Goal: Register for event/course

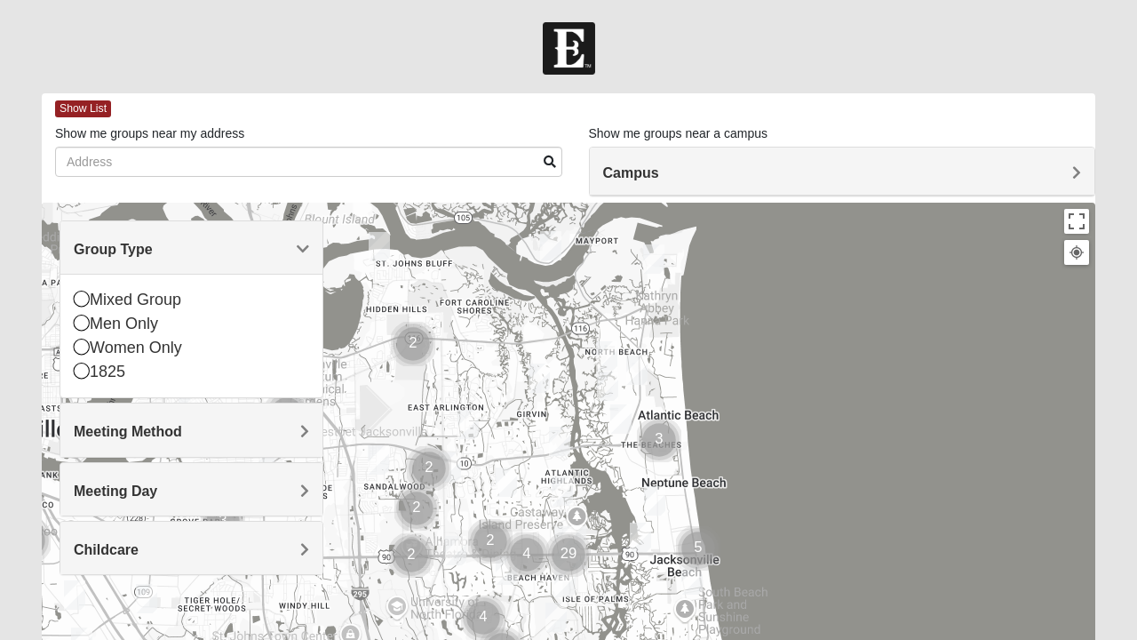
click at [82, 300] on icon at bounding box center [82, 298] width 16 height 16
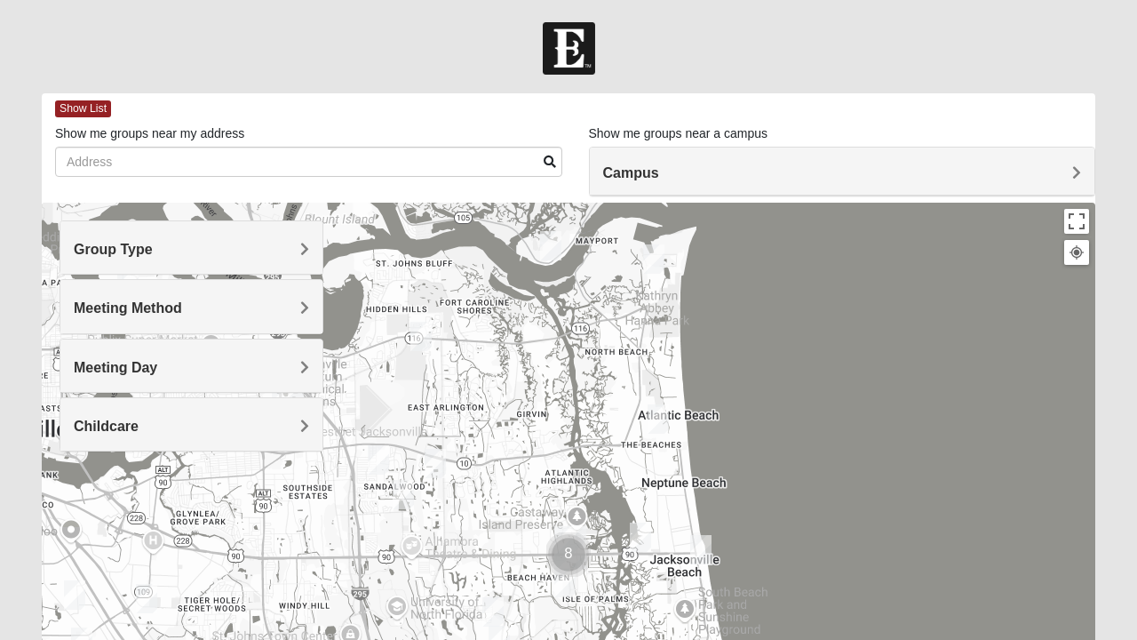
click at [281, 249] on h4 "Group Type" at bounding box center [191, 249] width 235 height 17
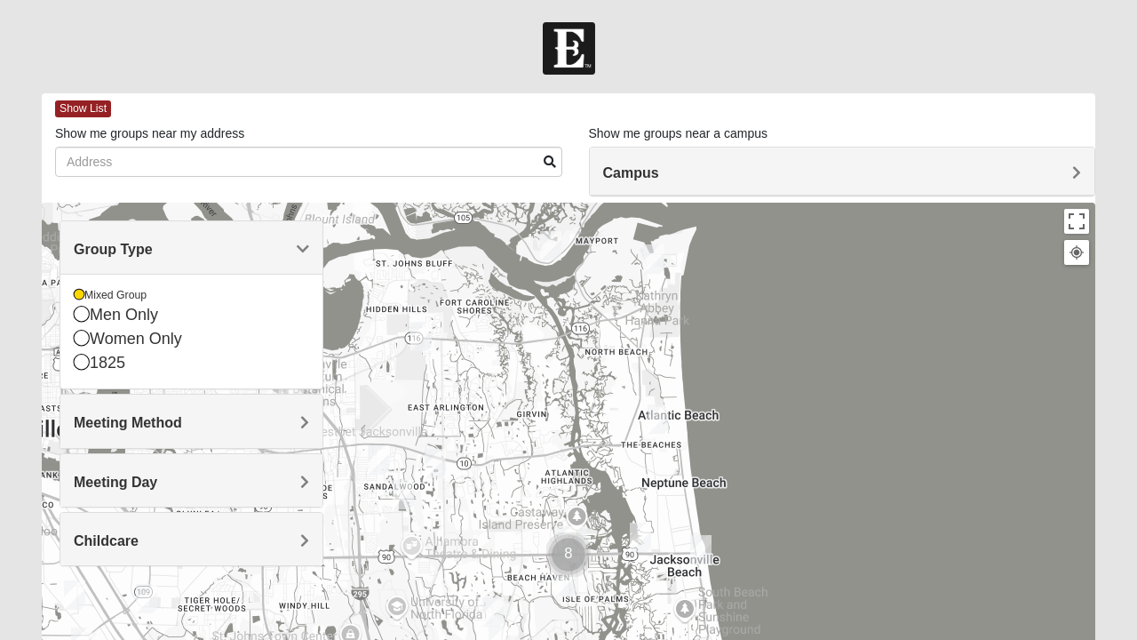
click at [80, 314] on icon at bounding box center [82, 314] width 16 height 16
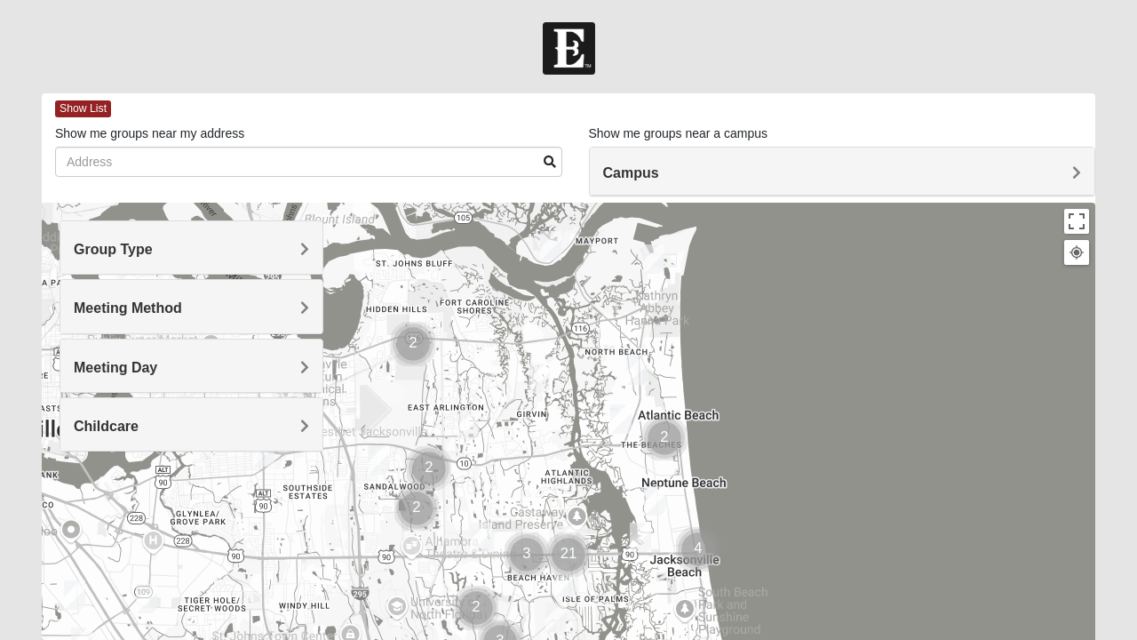
click at [227, 304] on h4 "Meeting Method" at bounding box center [191, 307] width 235 height 17
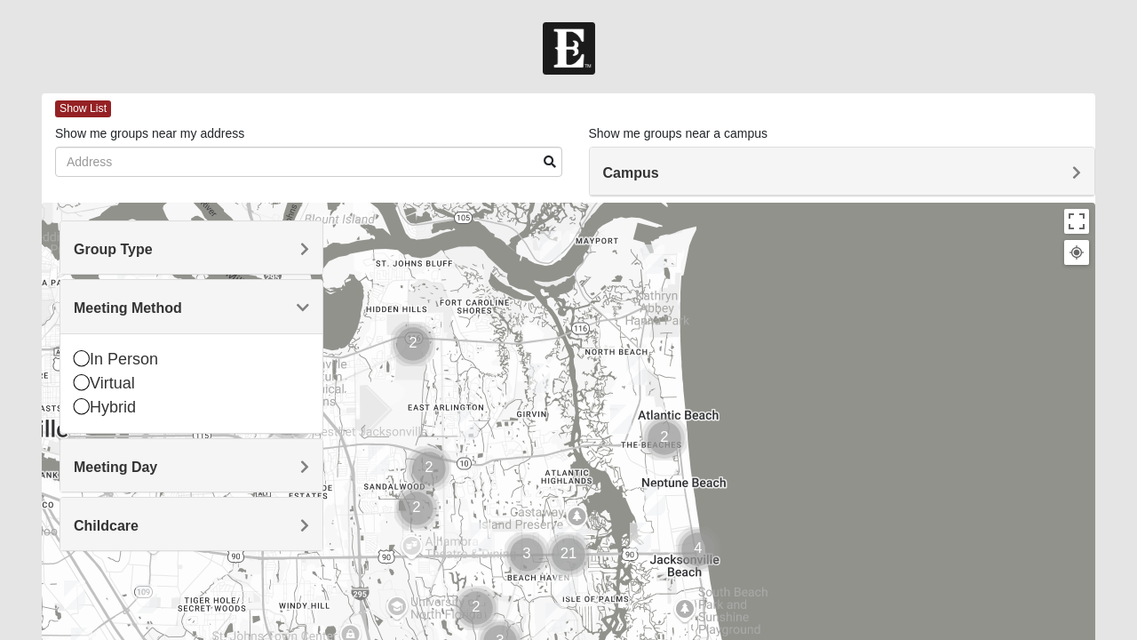
click at [84, 348] on div "In Person" at bounding box center [191, 359] width 235 height 24
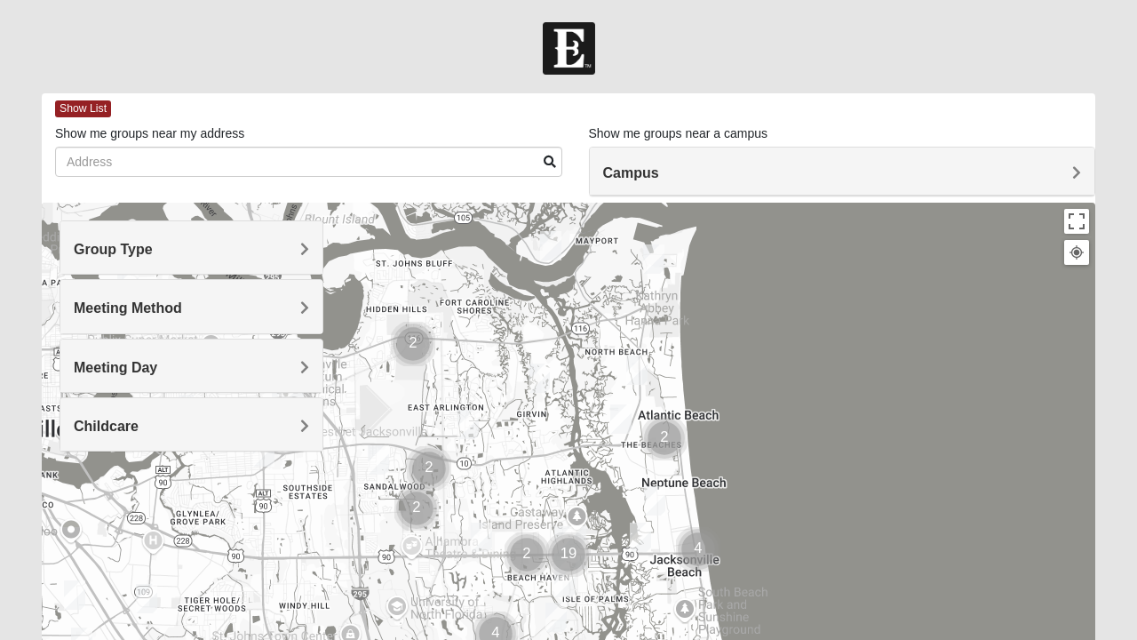
click at [274, 366] on h4 "Meeting Day" at bounding box center [191, 367] width 235 height 17
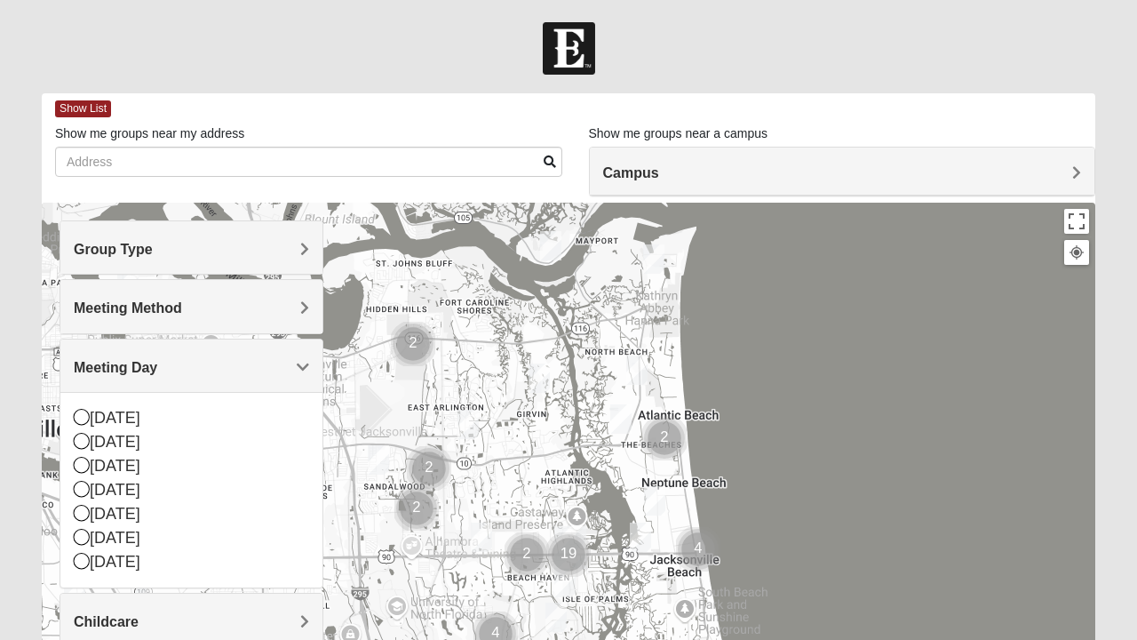
click at [84, 478] on div "[DATE]" at bounding box center [191, 490] width 235 height 24
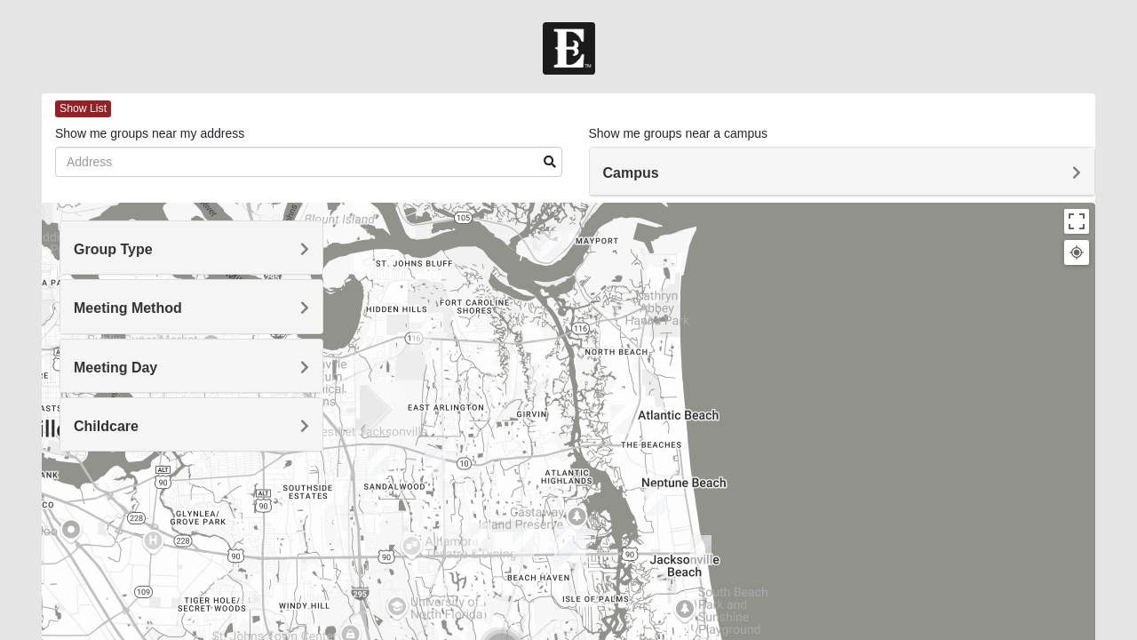
click at [631, 428] on img "Mens Boboc 32233" at bounding box center [621, 419] width 36 height 44
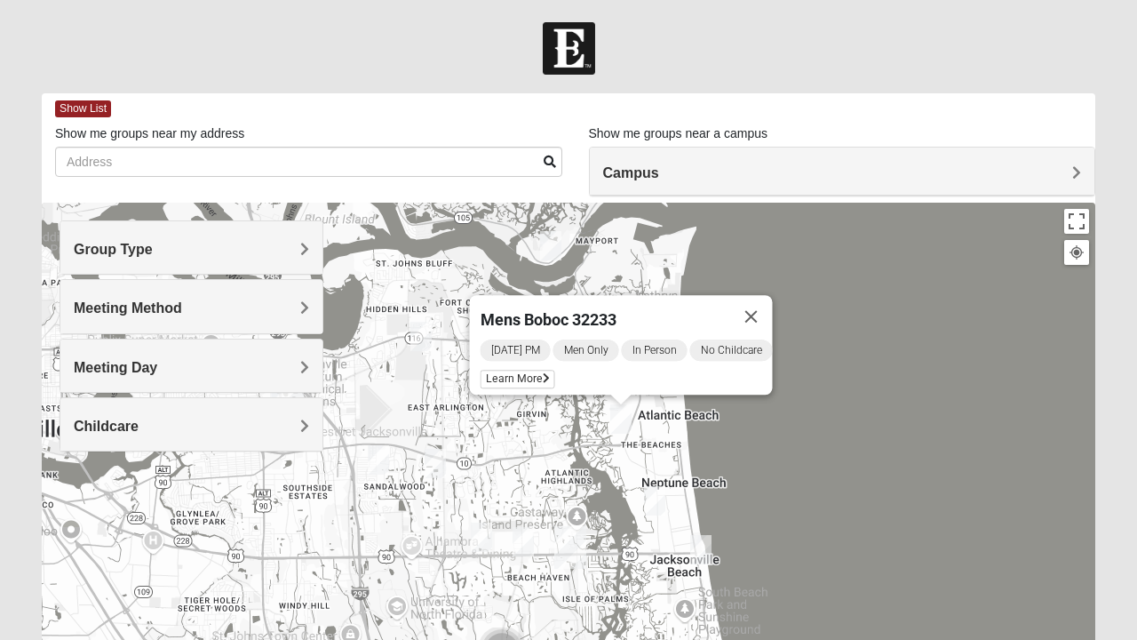
click at [505, 372] on span "Learn More" at bounding box center [518, 379] width 75 height 19
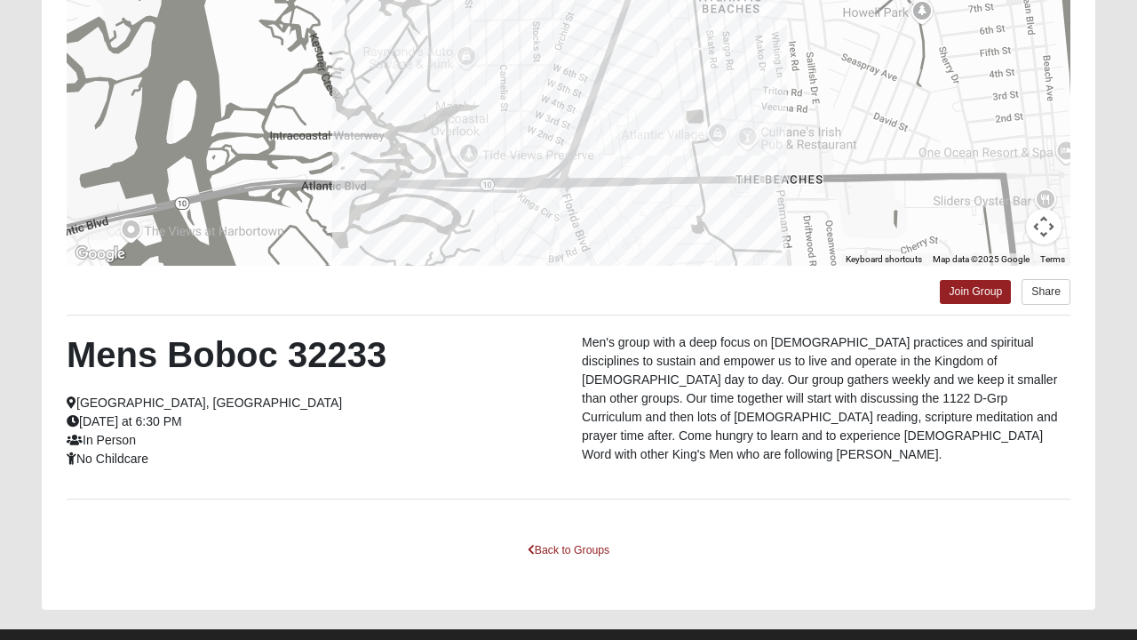
scroll to position [316, 0]
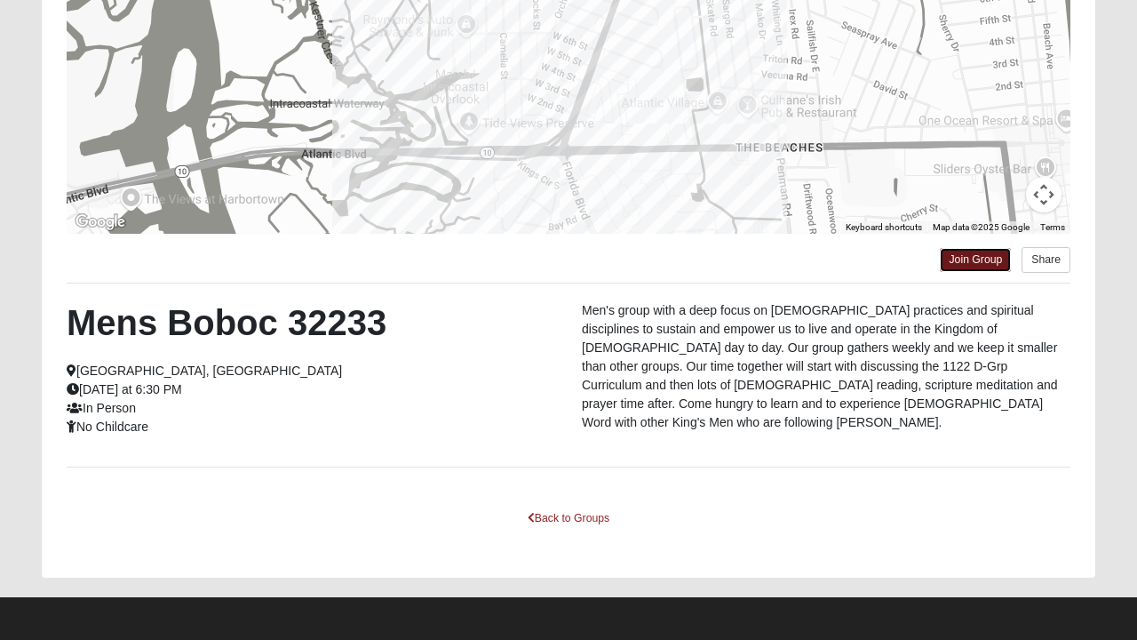
click at [975, 258] on link "Join Group" at bounding box center [975, 260] width 71 height 24
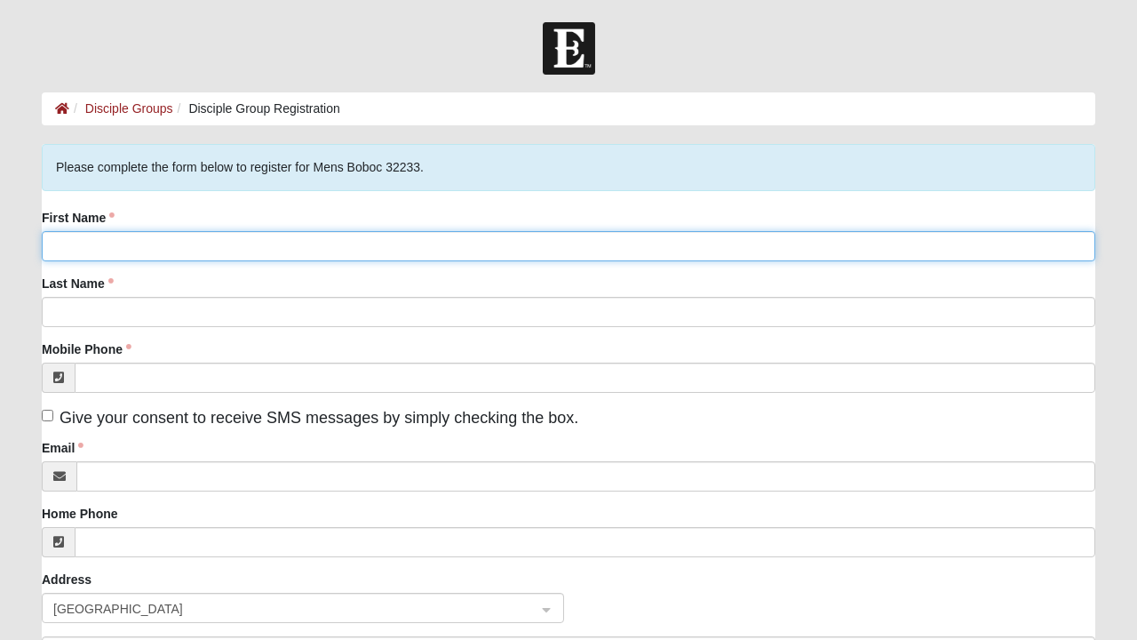
click at [398, 250] on input "First Name" at bounding box center [569, 246] width 1054 height 30
type input "K"
type input "Jameskellyray@gmail.com"
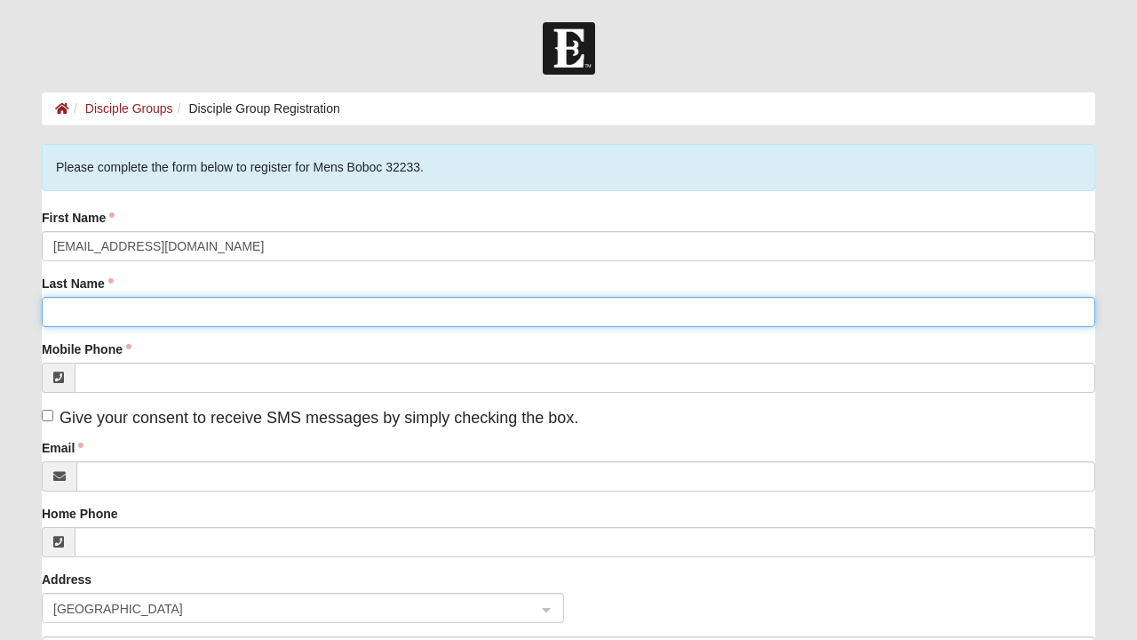
click at [215, 311] on input "Last Name" at bounding box center [569, 312] width 1054 height 30
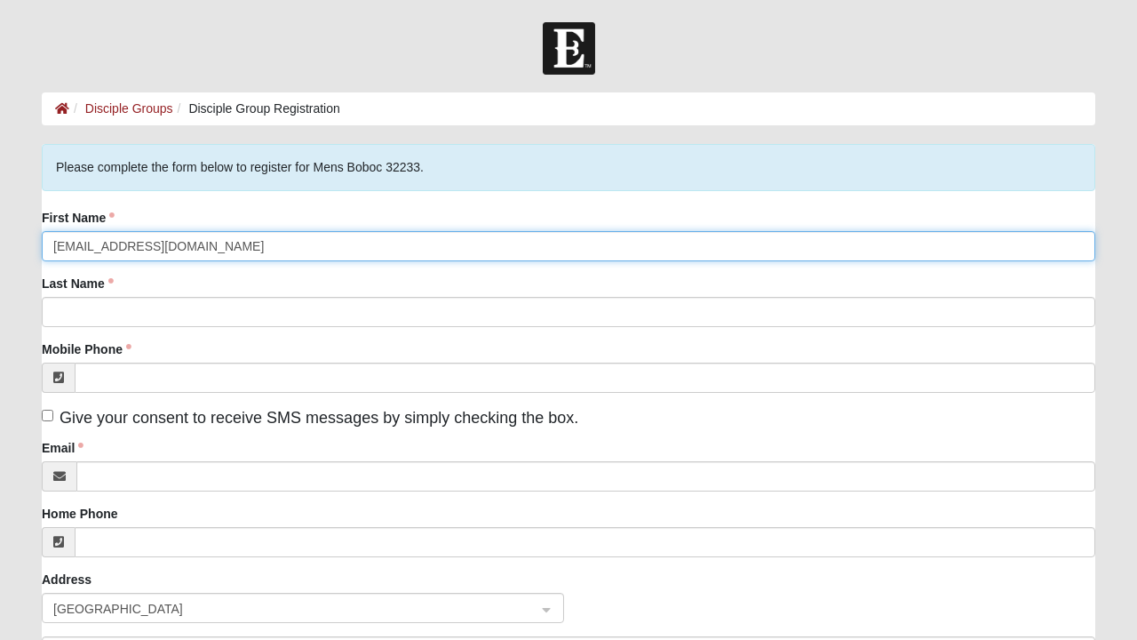
click at [155, 246] on input "Jameskellyray@gmail.com" at bounding box center [569, 246] width 1054 height 30
click at [153, 243] on input "Jameskellyray@gmail.com" at bounding box center [569, 246] width 1054 height 30
type input "Kelly"
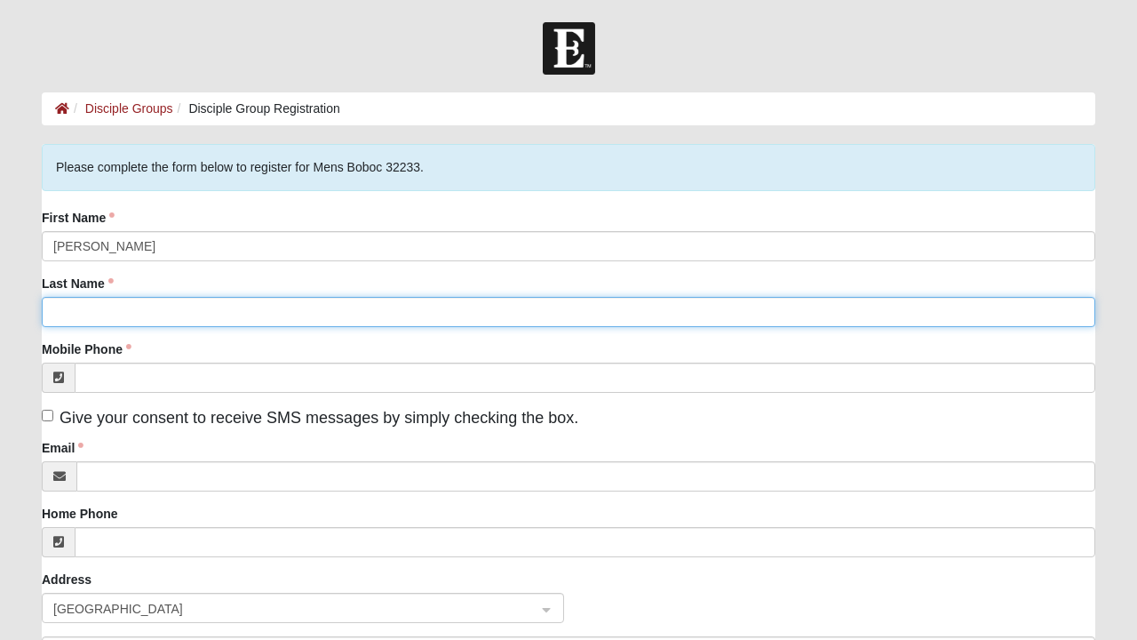
click at [382, 306] on input "Last Name" at bounding box center [569, 312] width 1054 height 30
type input "James"
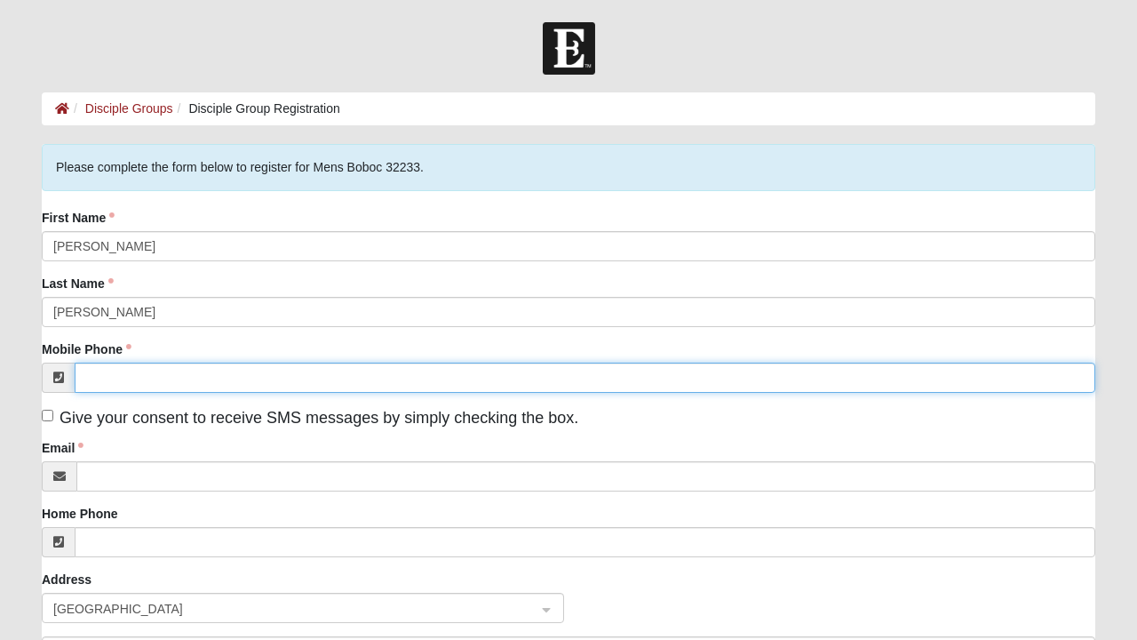
click at [419, 377] on input "Mobile Phone" at bounding box center [585, 377] width 1021 height 30
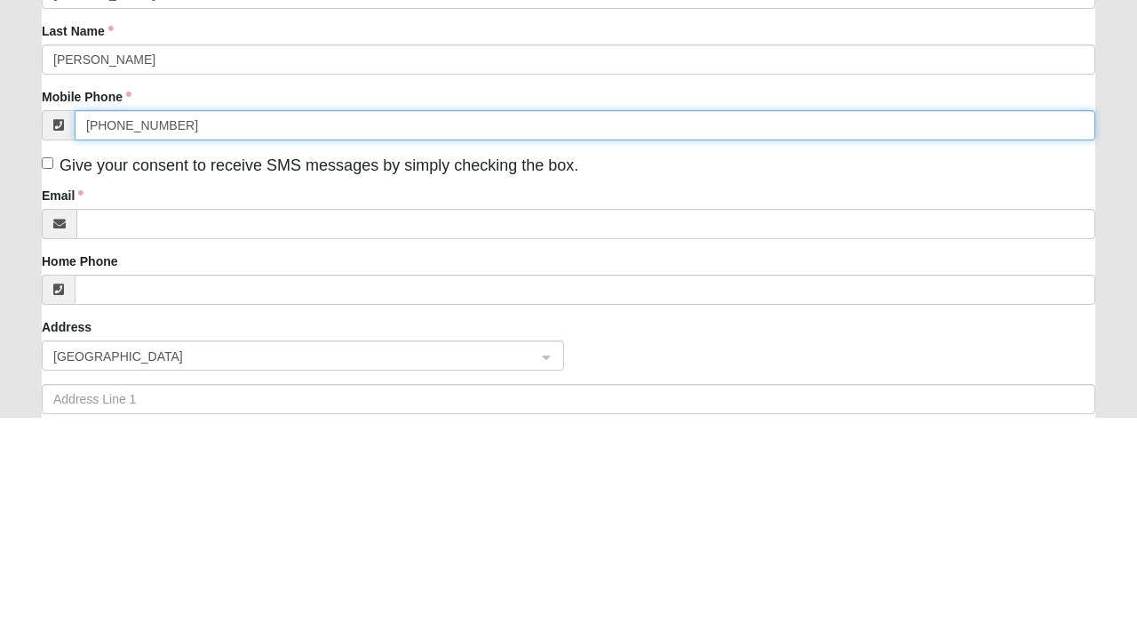
scroll to position [33, 0]
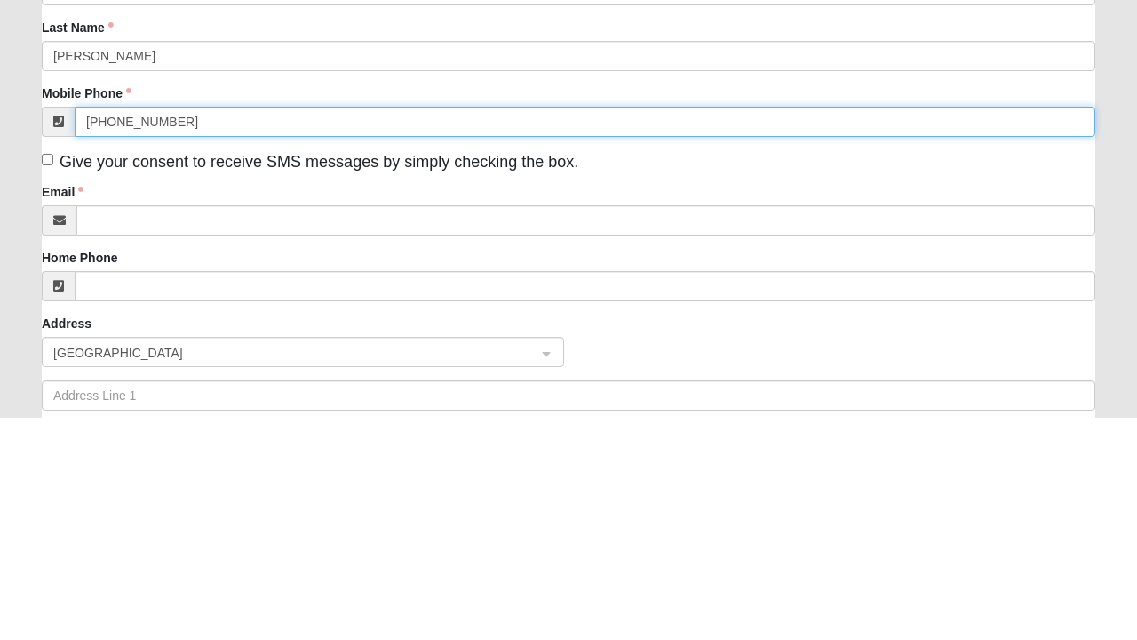
type input "(805) 766-0196"
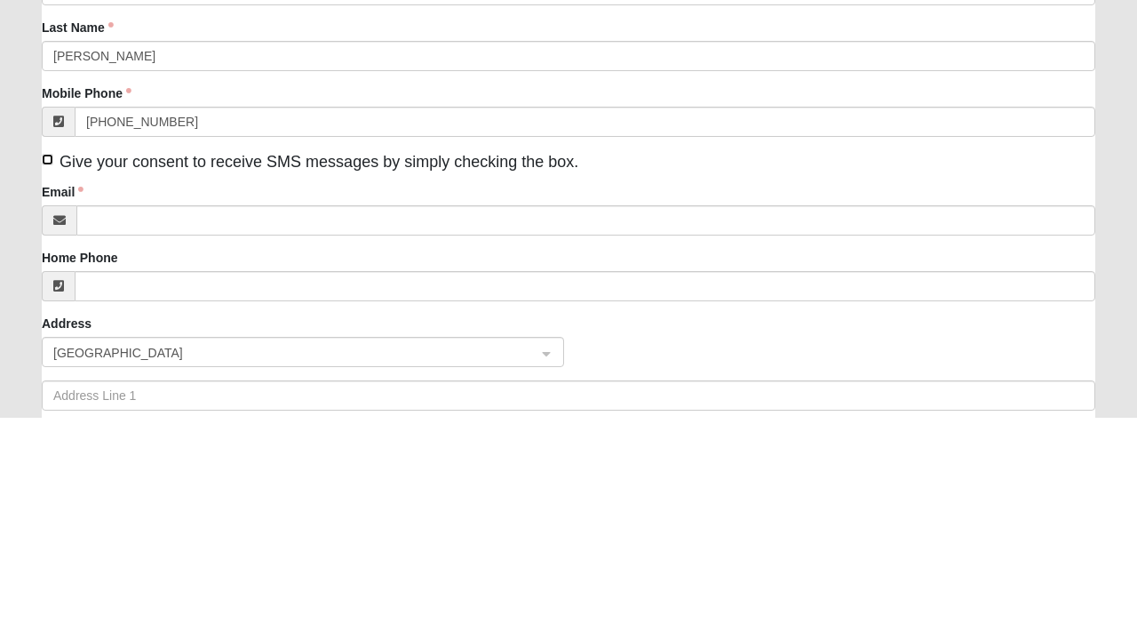
click at [49, 385] on input "Give your consent to receive SMS messages by simply checking the box." at bounding box center [48, 383] width 12 height 12
checkbox input "true"
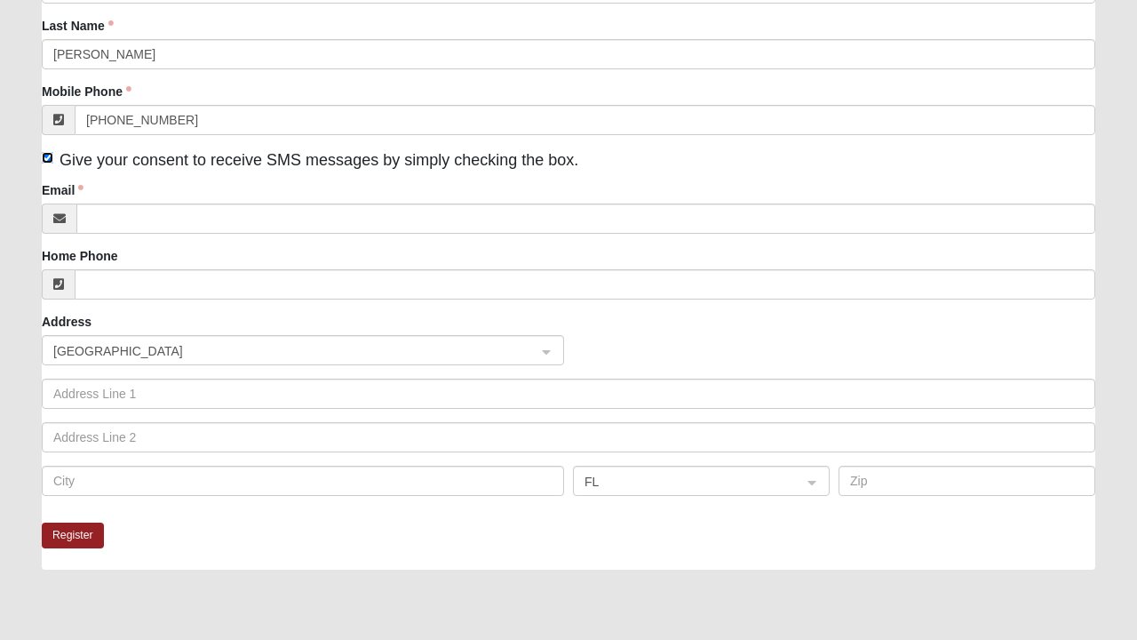
scroll to position [258, 0]
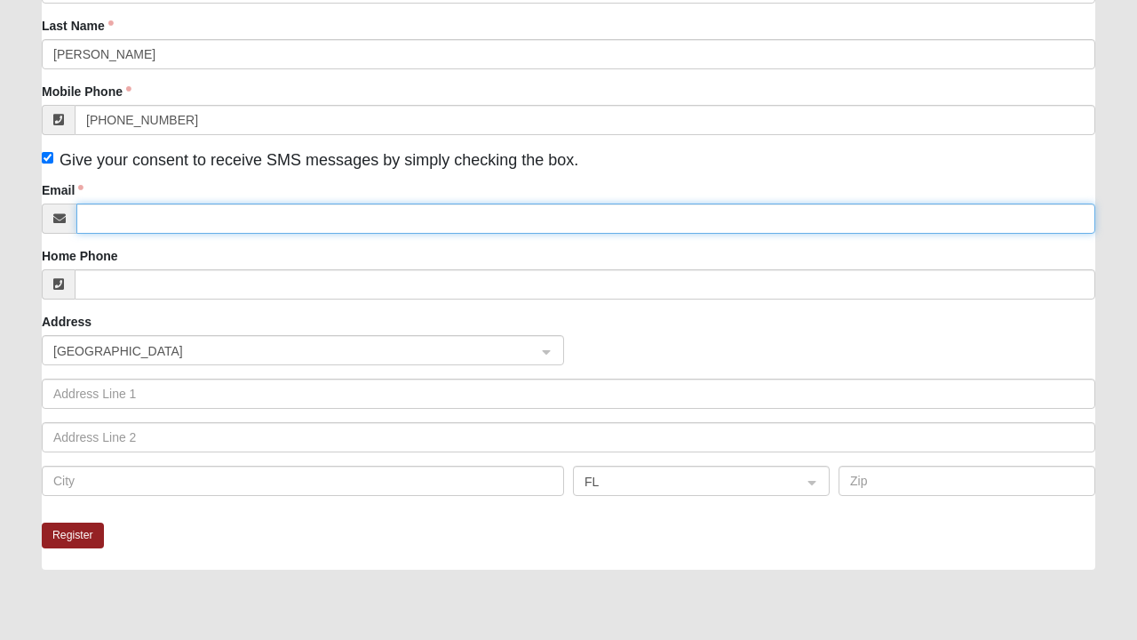
click at [382, 217] on input "Email" at bounding box center [585, 218] width 1019 height 30
click at [362, 222] on input "Email" at bounding box center [585, 218] width 1019 height 30
paste input "Jameskellyray@gmail.com"
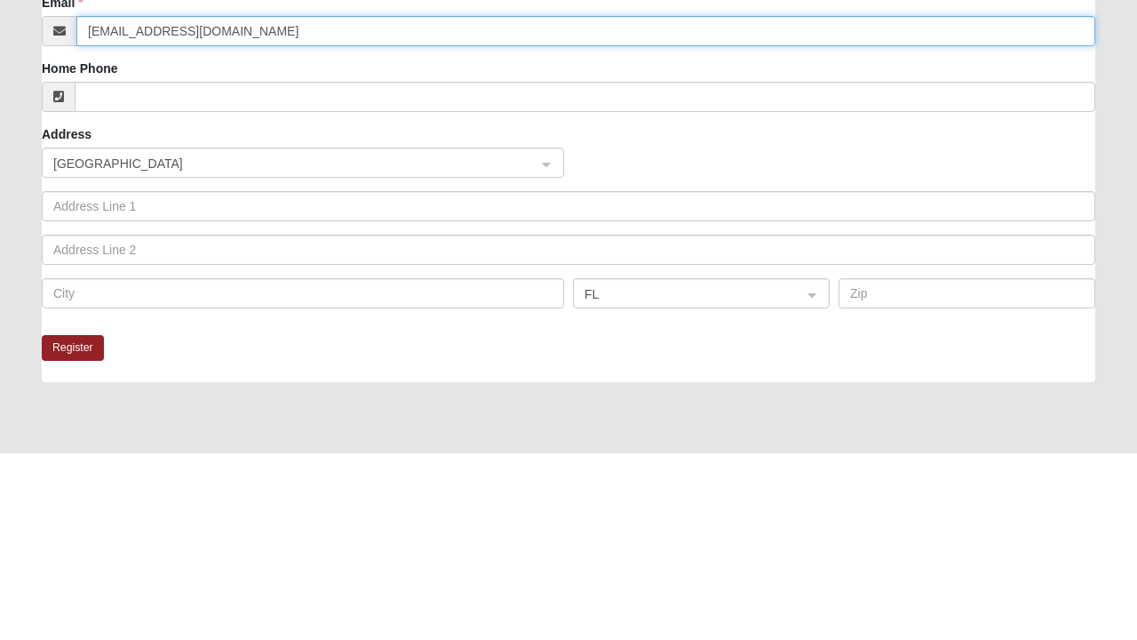
type input "Jameskellyray@gmail.com"
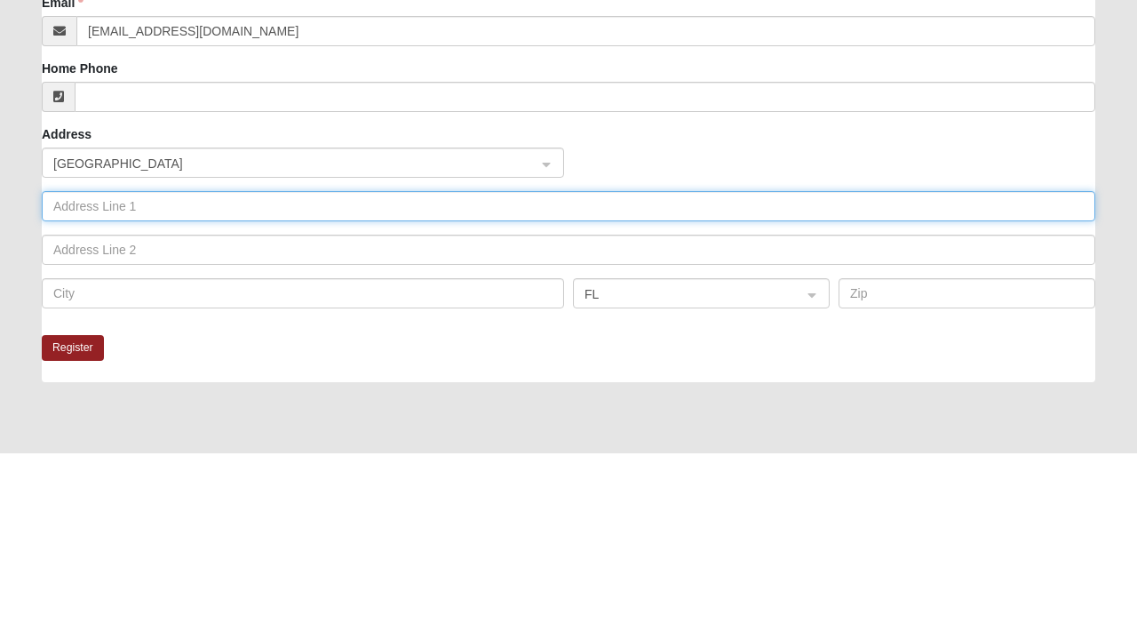
click at [340, 398] on input "text" at bounding box center [569, 393] width 1054 height 30
type input "1117 Wasp Crt."
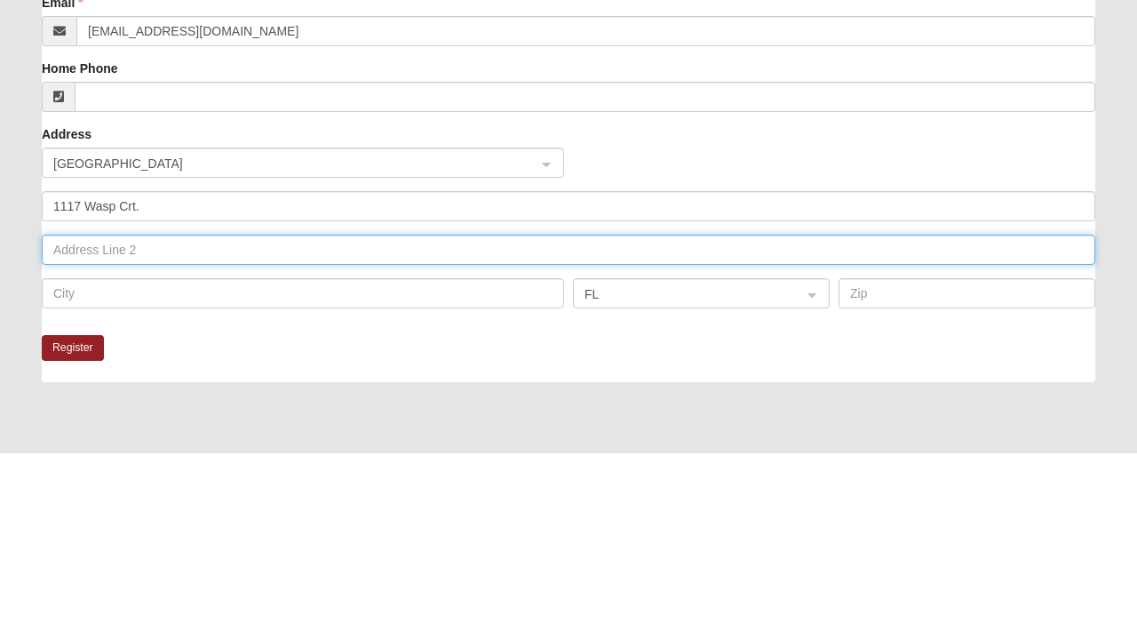
click at [96, 430] on input "text" at bounding box center [569, 437] width 1054 height 30
type input "Apt.B"
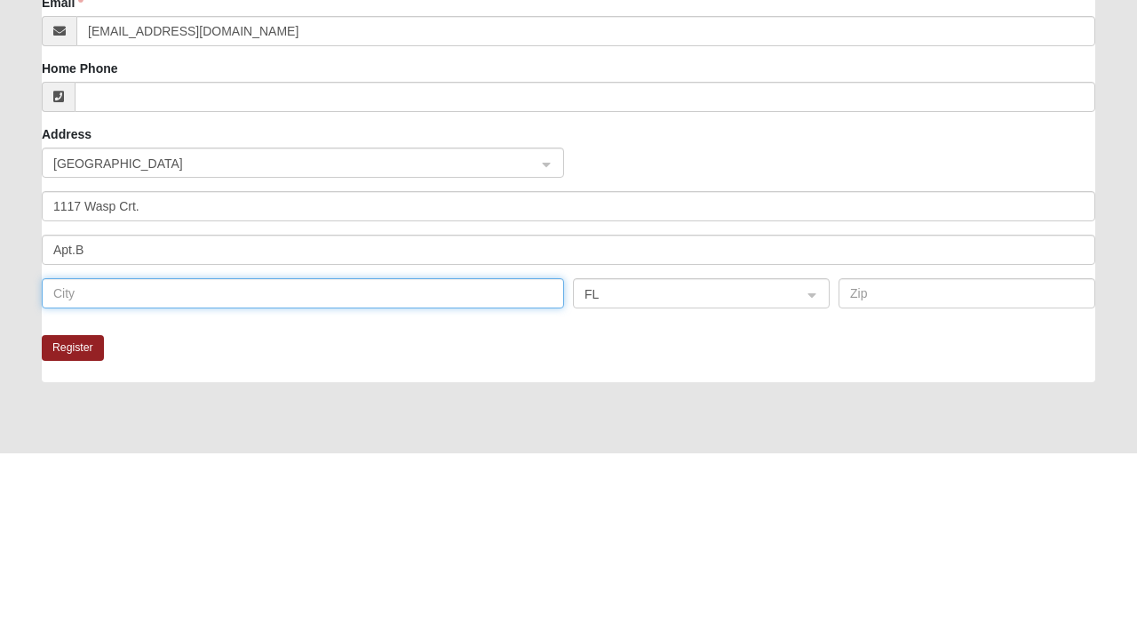
click at [459, 481] on input "text" at bounding box center [303, 480] width 522 height 30
type input "V"
type input "Jacksonville"
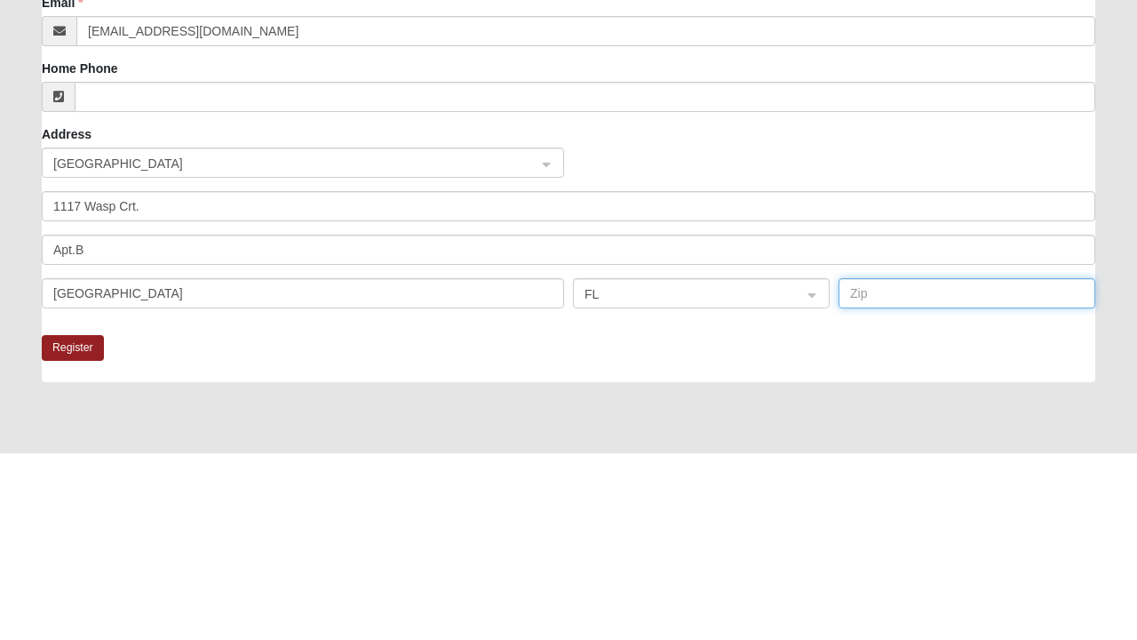
click at [856, 476] on input "text" at bounding box center [967, 480] width 257 height 30
type input "32223"
click at [83, 537] on button "Register" at bounding box center [73, 535] width 62 height 26
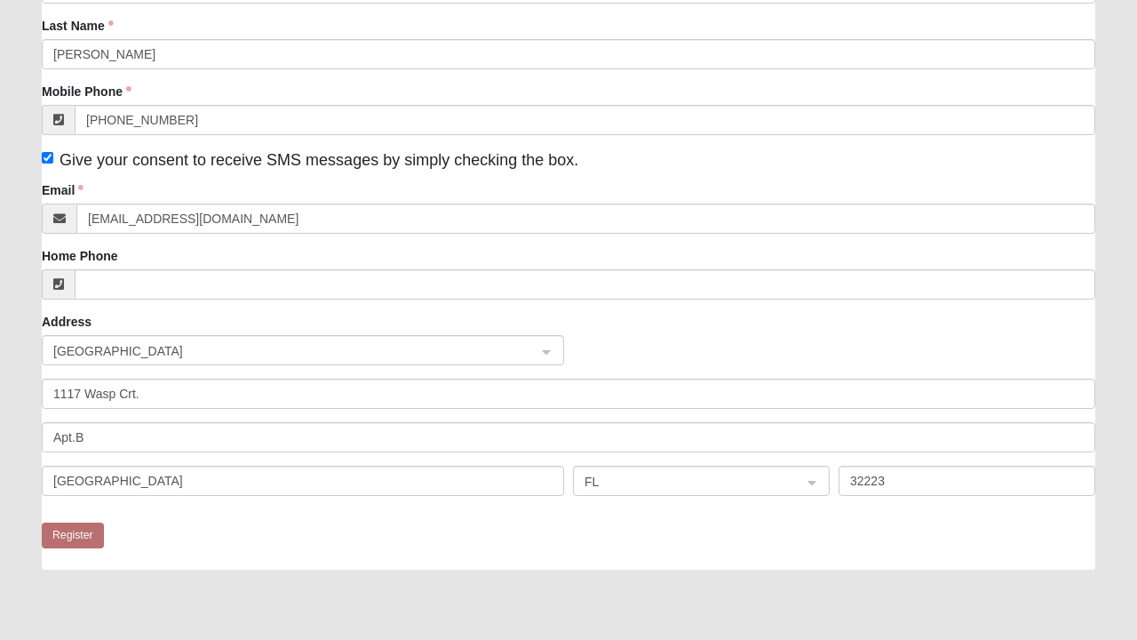
scroll to position [0, 0]
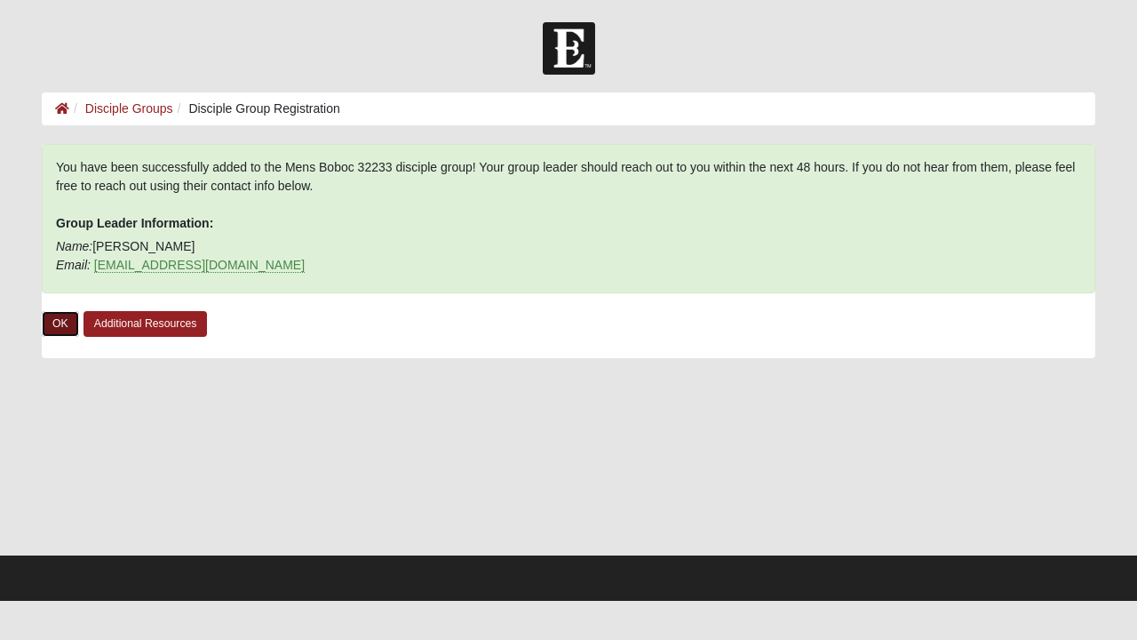
click at [66, 323] on link "OK" at bounding box center [60, 324] width 37 height 26
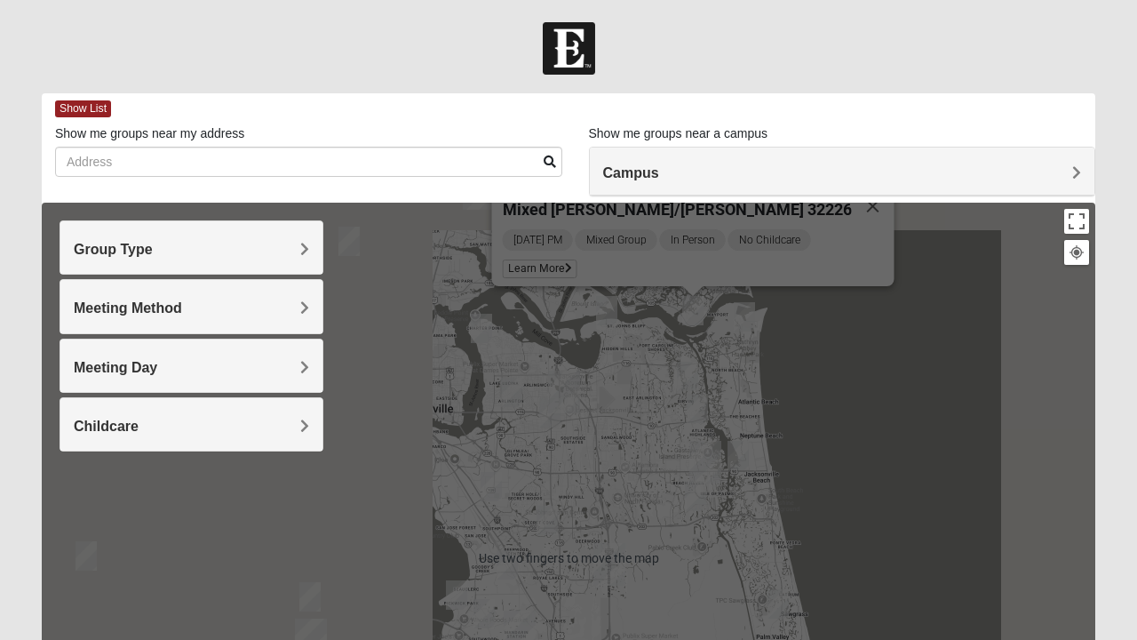
scroll to position [131, 0]
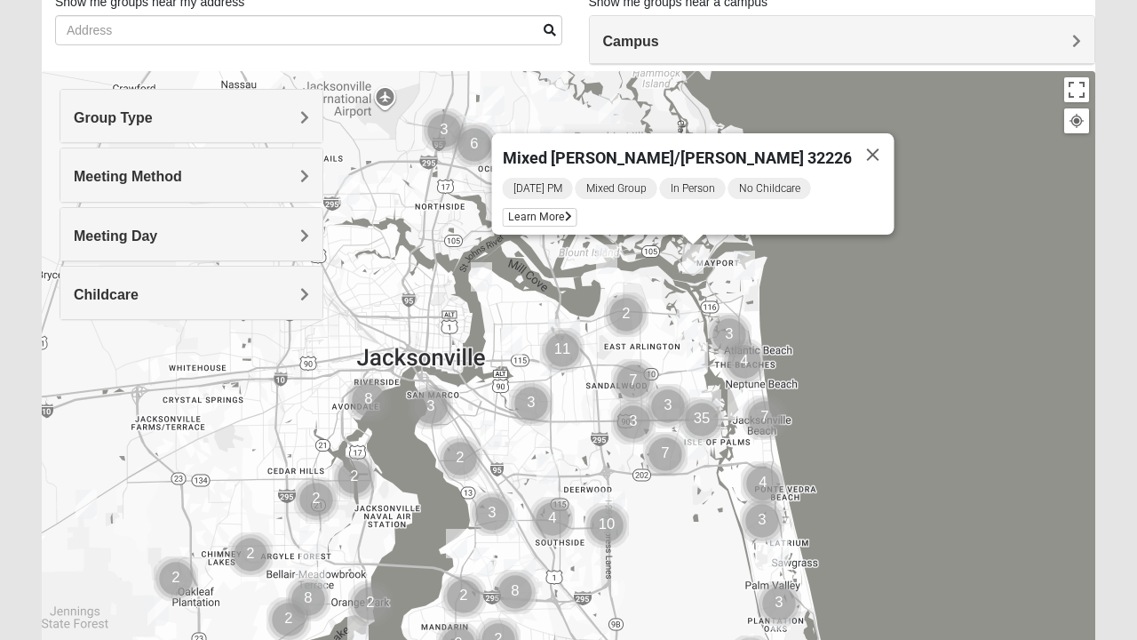
click at [852, 133] on button "Close" at bounding box center [873, 154] width 43 height 43
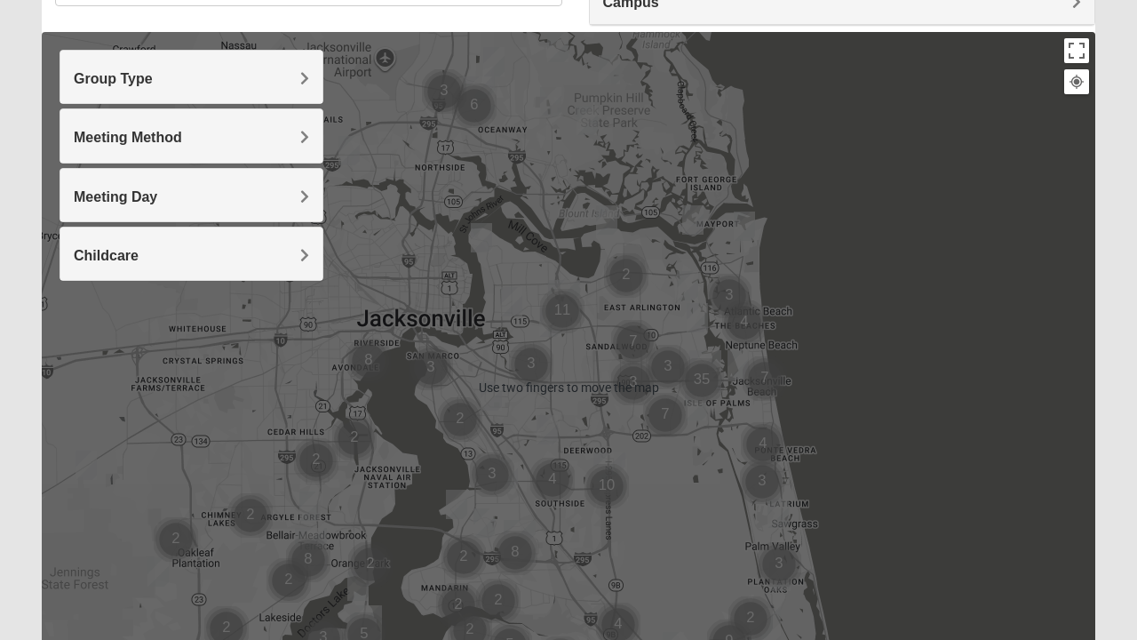
scroll to position [338, 0]
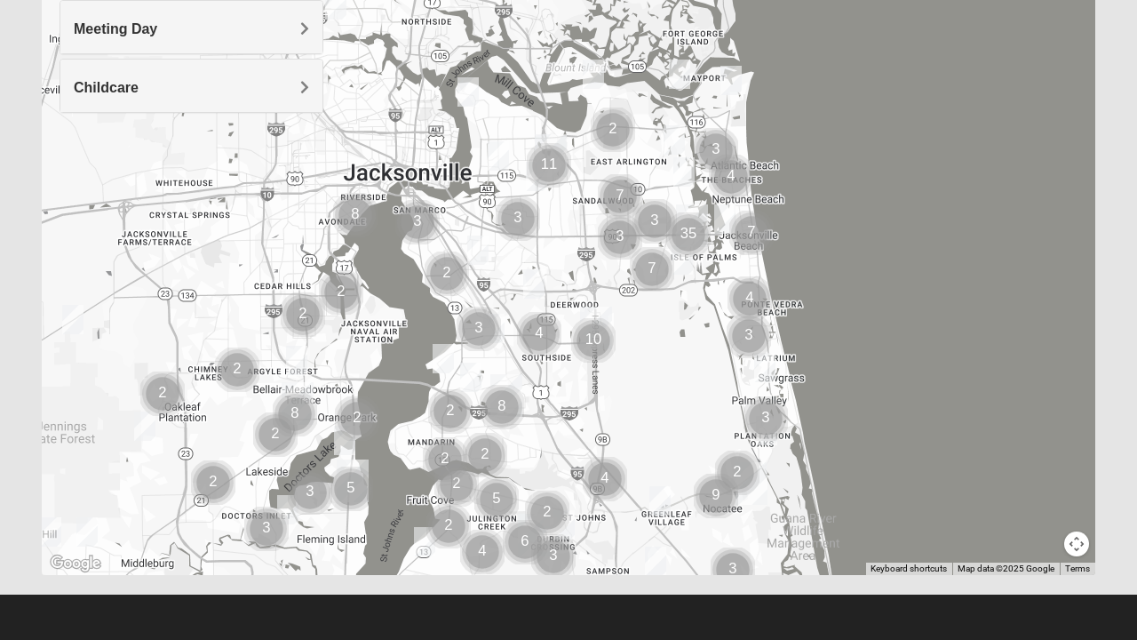
click at [1087, 547] on button "Map camera controls" at bounding box center [1076, 543] width 25 height 25
click at [1040, 542] on button "Zoom out" at bounding box center [1045, 543] width 25 height 25
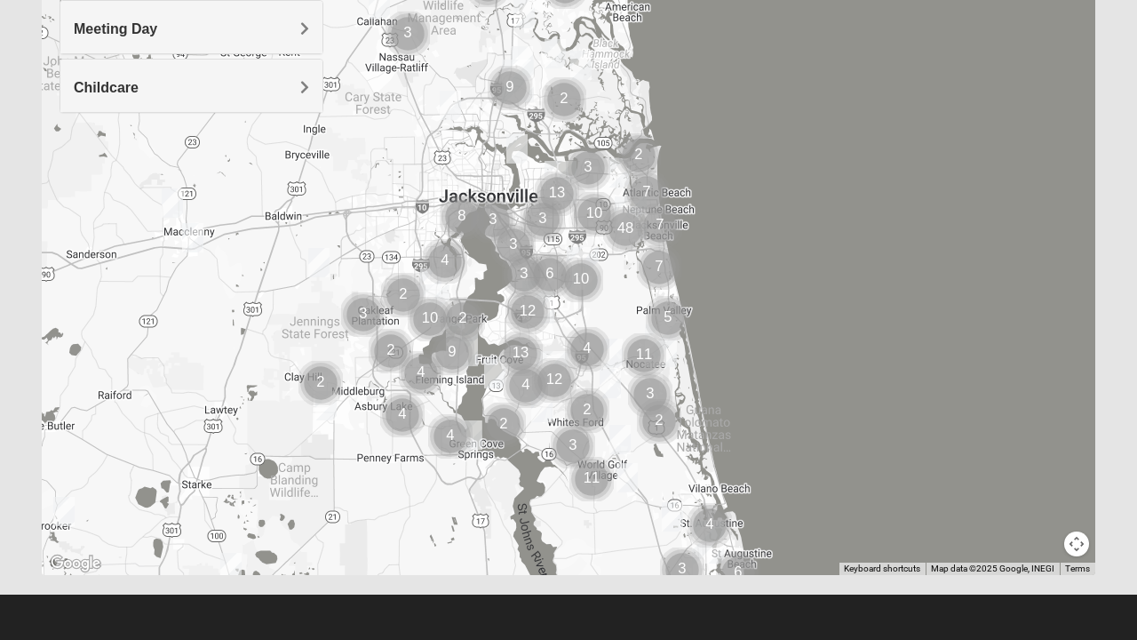
click at [1025, 558] on div at bounding box center [569, 219] width 1054 height 711
click at [1080, 544] on button "Map camera controls" at bounding box center [1076, 543] width 25 height 25
click at [1010, 544] on button "Move down" at bounding box center [1014, 543] width 25 height 25
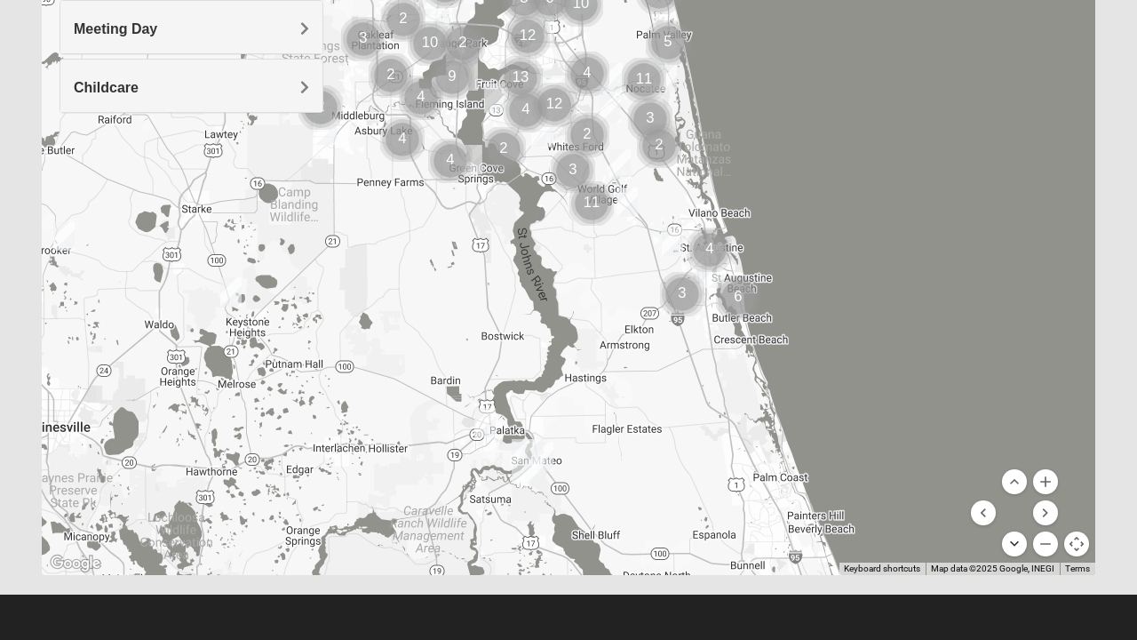
click at [1016, 549] on button "Move down" at bounding box center [1014, 543] width 25 height 25
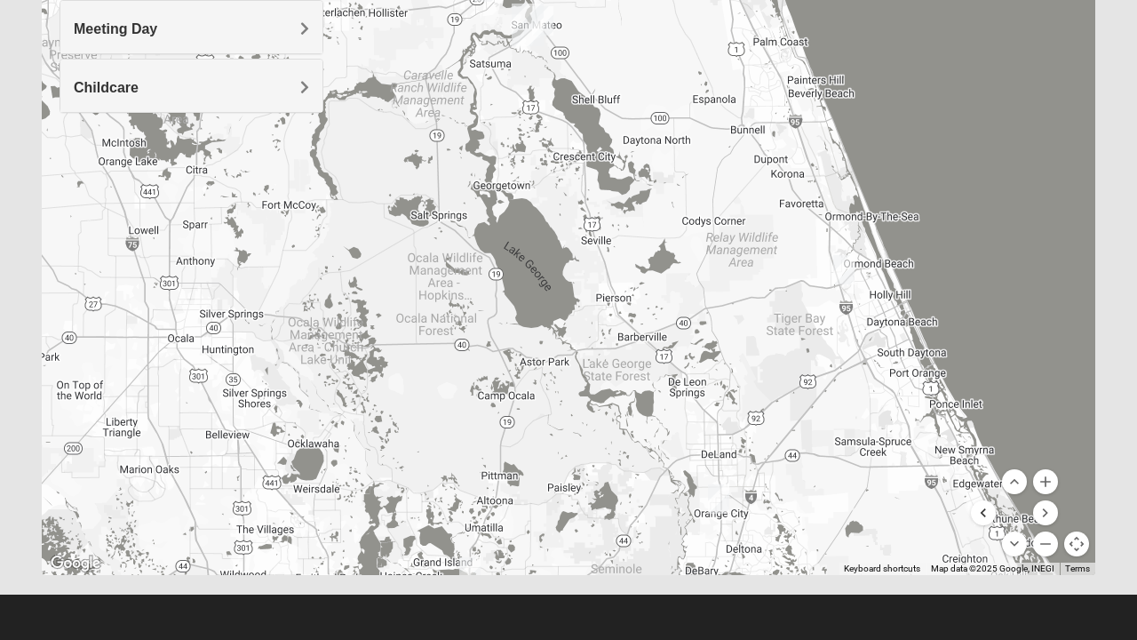
click at [990, 508] on button "Move left" at bounding box center [983, 512] width 25 height 25
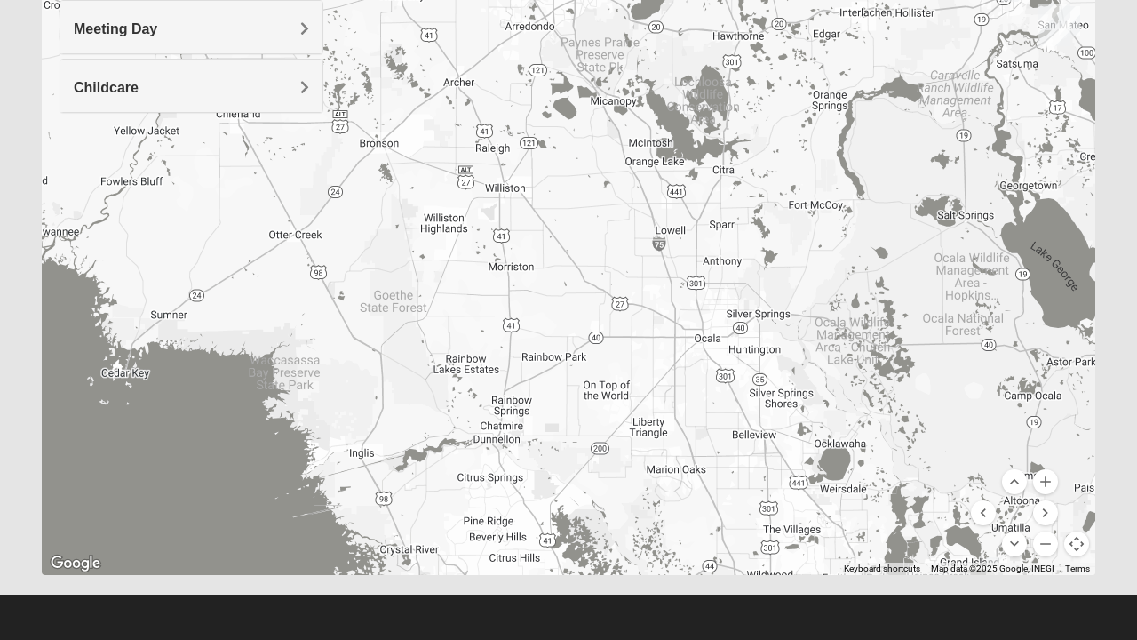
click at [1013, 556] on img "Mixed Ferree 32726" at bounding box center [997, 572] width 36 height 44
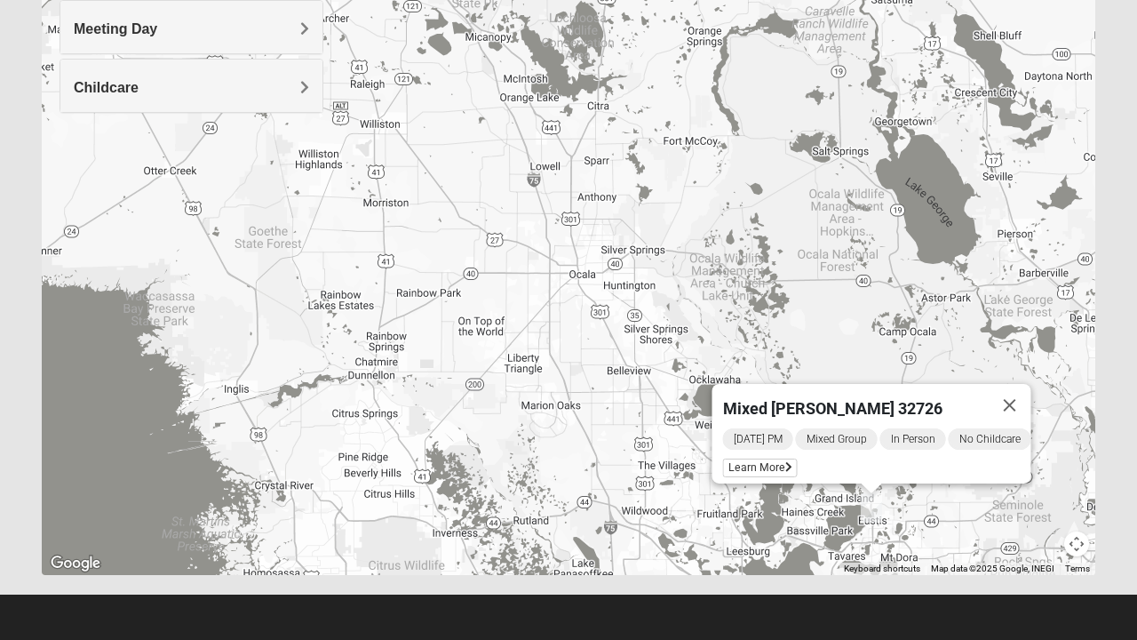
click at [1018, 396] on button "Close" at bounding box center [1010, 405] width 43 height 43
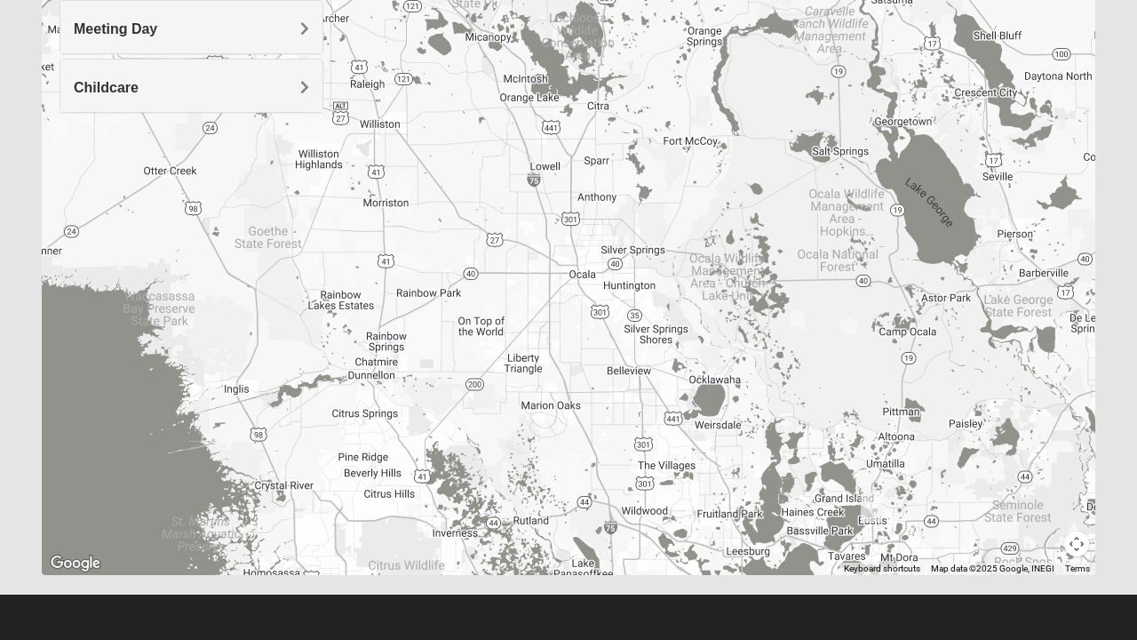
click at [1074, 544] on button "Map camera controls" at bounding box center [1076, 543] width 25 height 25
click at [1020, 548] on button "Move down" at bounding box center [1014, 543] width 25 height 25
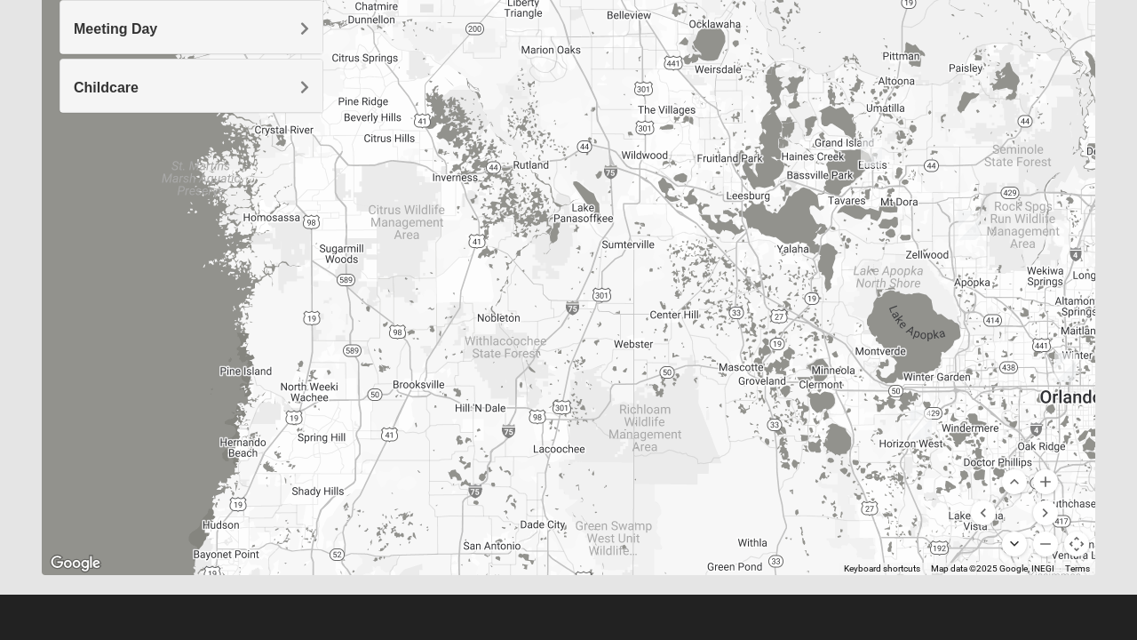
click at [1014, 540] on button "Move down" at bounding box center [1014, 543] width 25 height 25
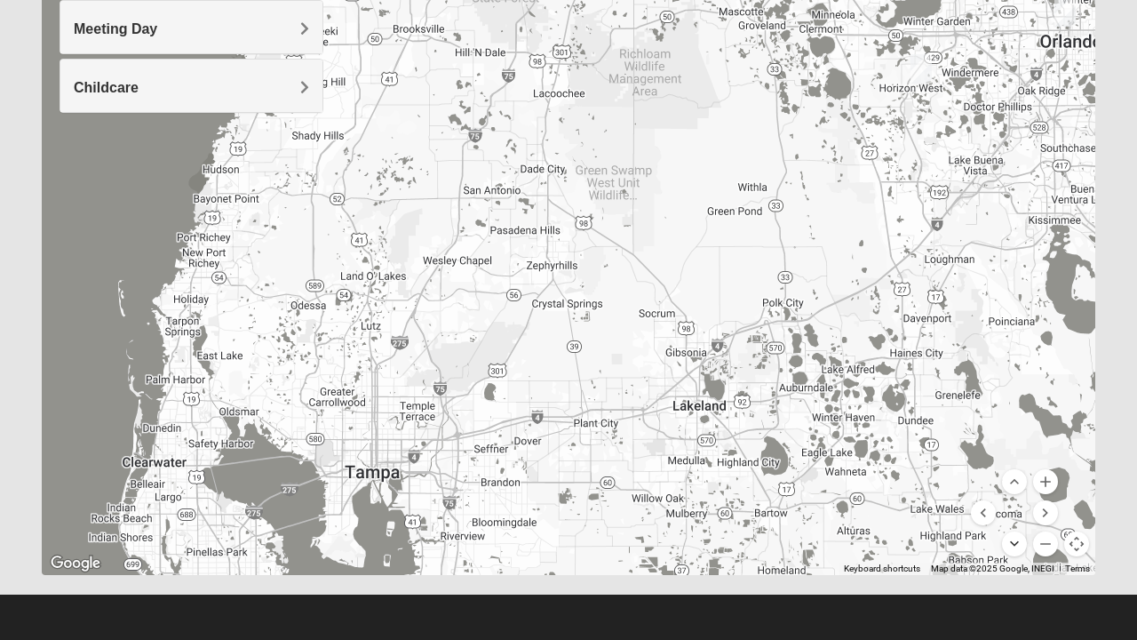
click at [1015, 545] on button "Move down" at bounding box center [1014, 543] width 25 height 25
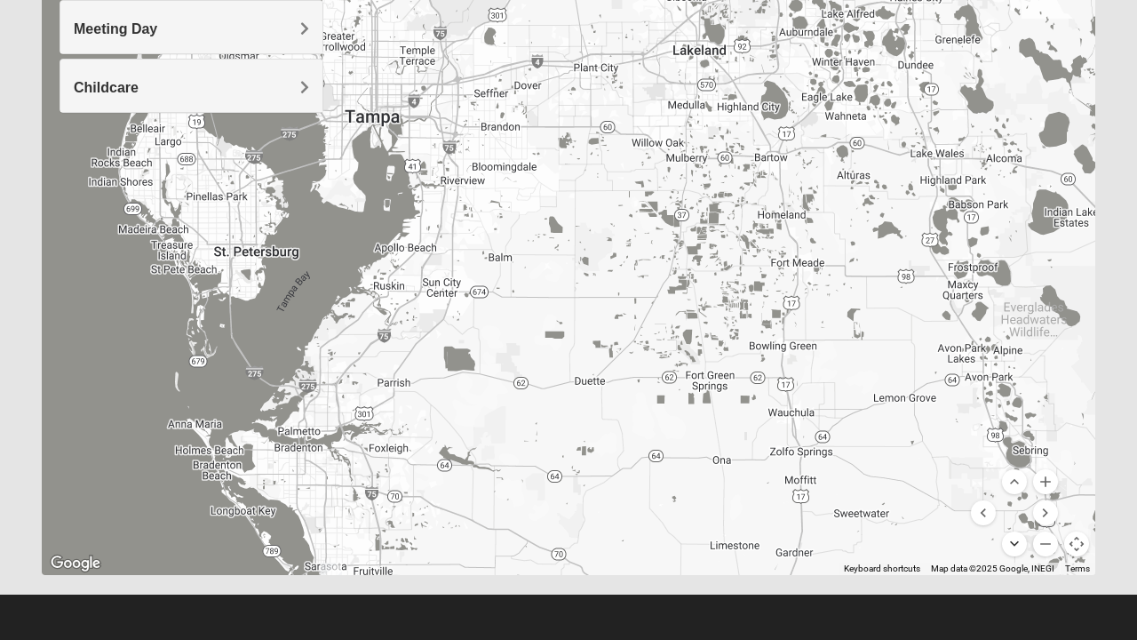
click at [1013, 547] on button "Move down" at bounding box center [1014, 543] width 25 height 25
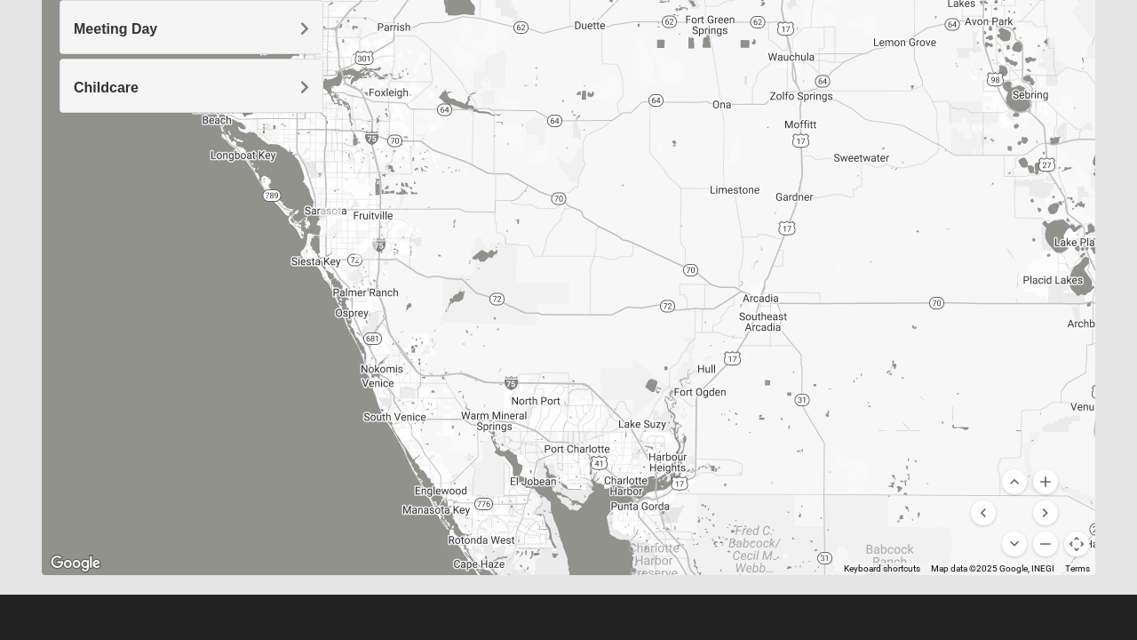
click at [336, 229] on img "Mixed Gottfried 34239" at bounding box center [332, 222] width 36 height 44
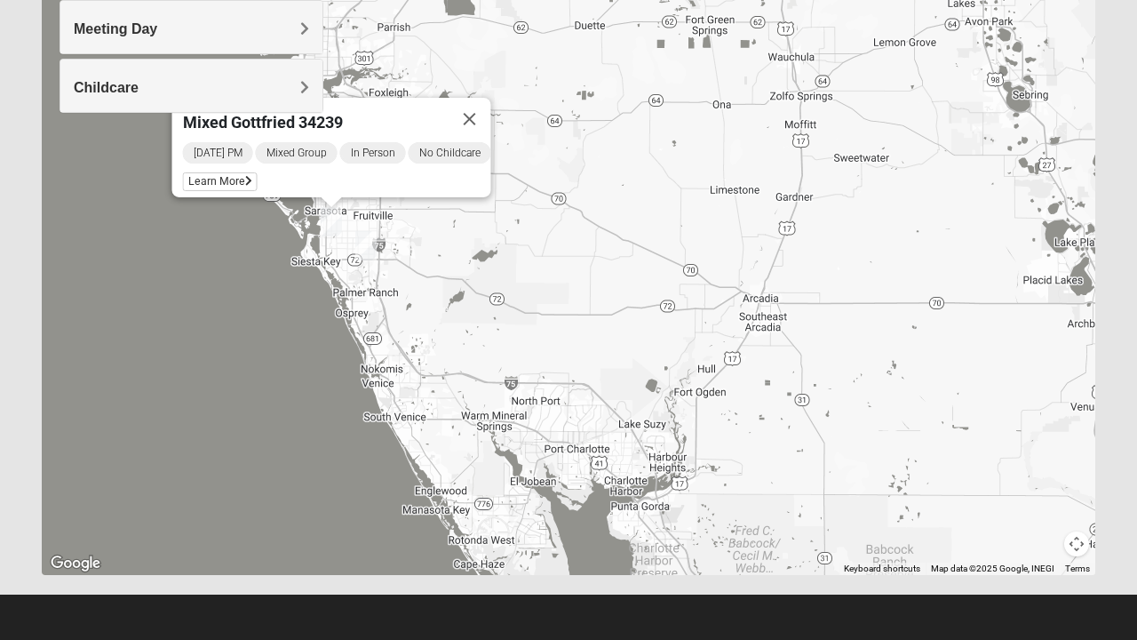
click at [368, 245] on img "Online Mixed Wildermuth" at bounding box center [366, 246] width 36 height 44
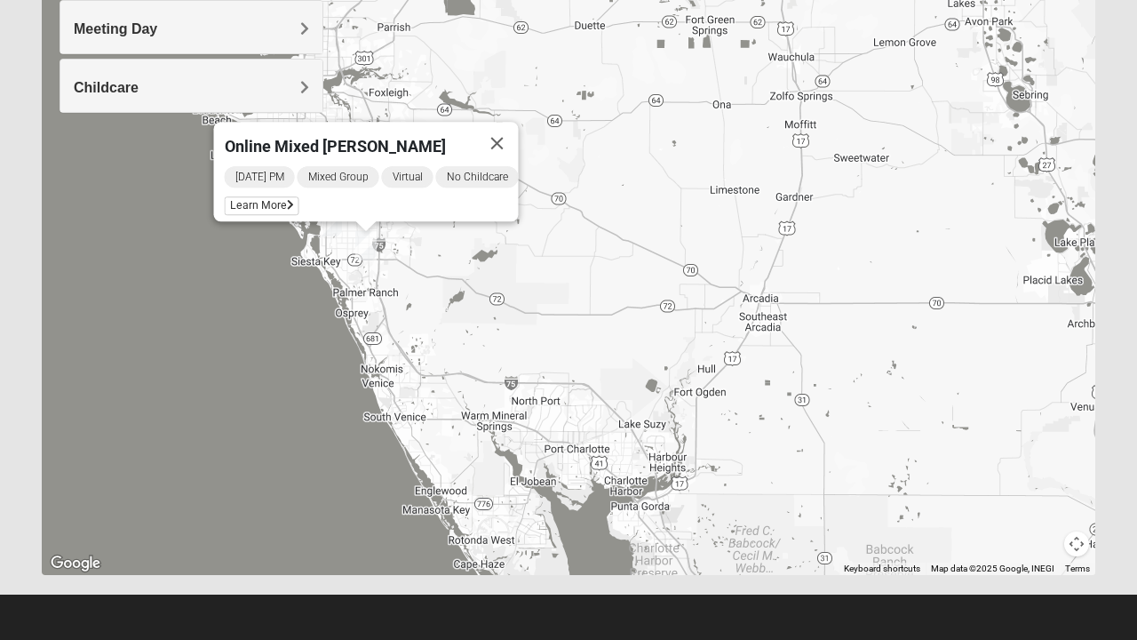
click at [270, 199] on span "Learn More" at bounding box center [262, 205] width 75 height 19
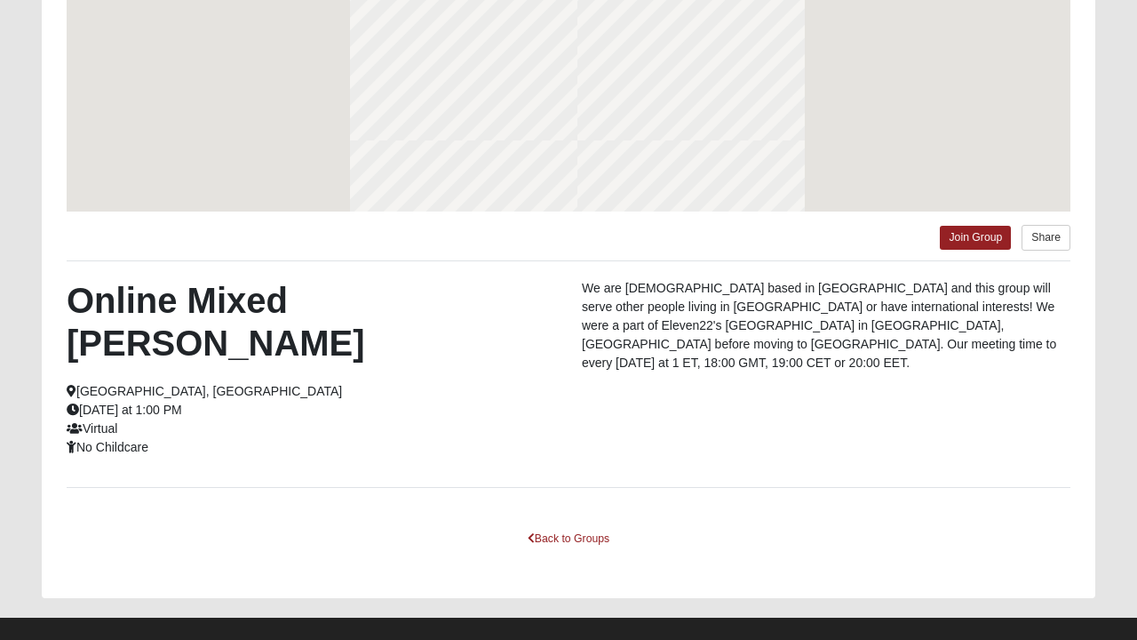
scroll to position [260, 0]
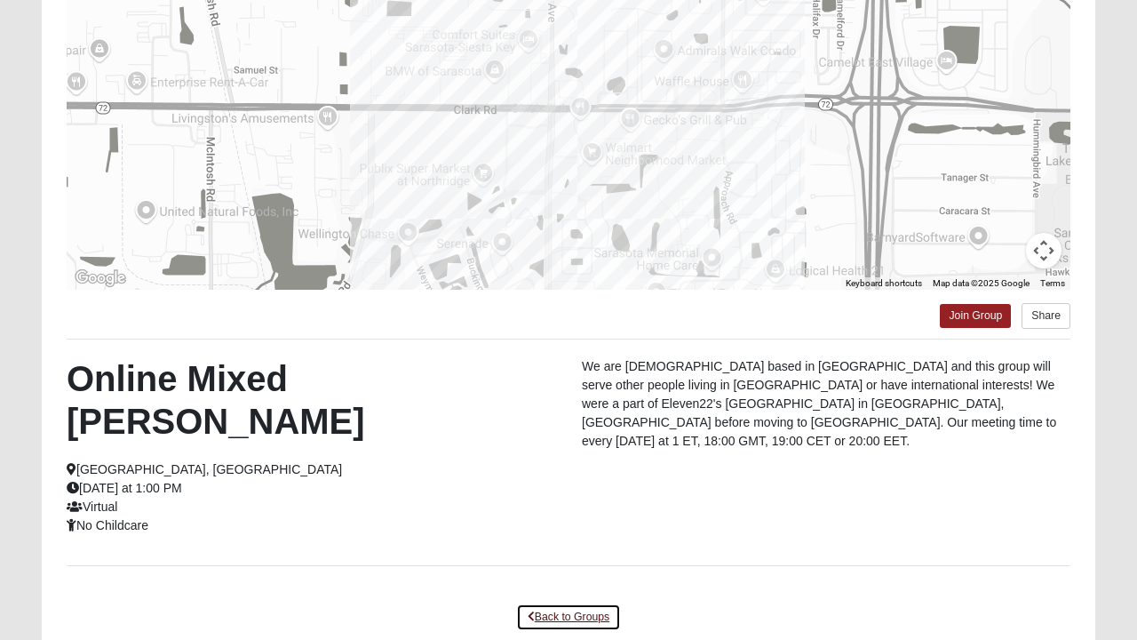
click at [576, 603] on link "Back to Groups" at bounding box center [568, 617] width 105 height 28
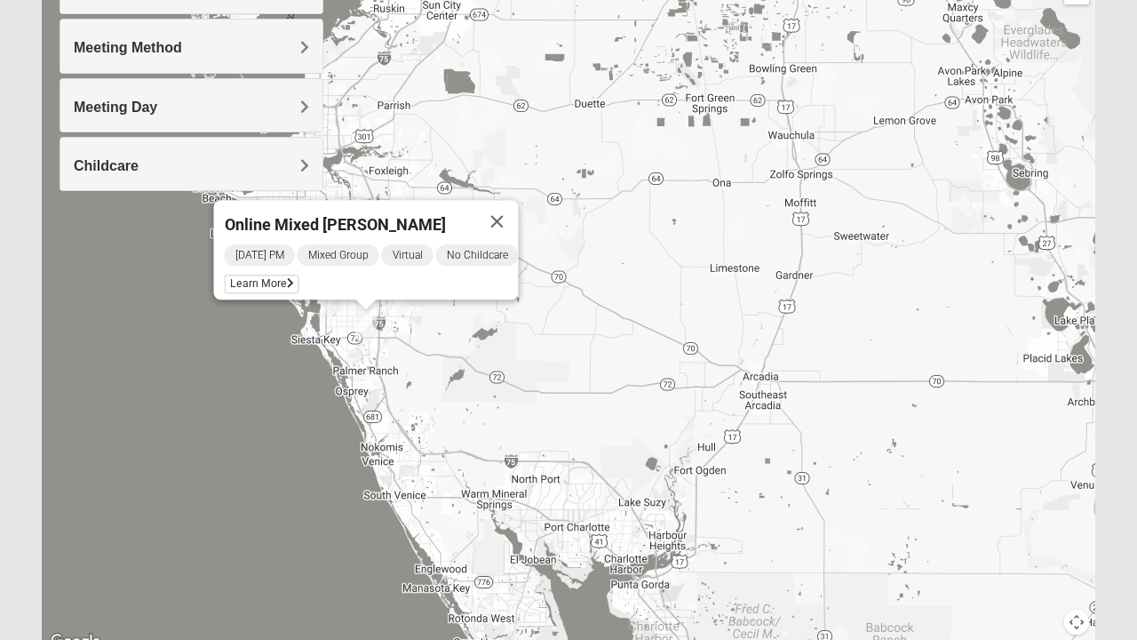
click at [591, 561] on div "Online Mixed Wildermuth Sunday PM Mixed Group Virtual No Childcare Learn More" at bounding box center [569, 297] width 1054 height 711
click at [504, 213] on button "Close" at bounding box center [497, 221] width 43 height 43
